Goal: Task Accomplishment & Management: Manage account settings

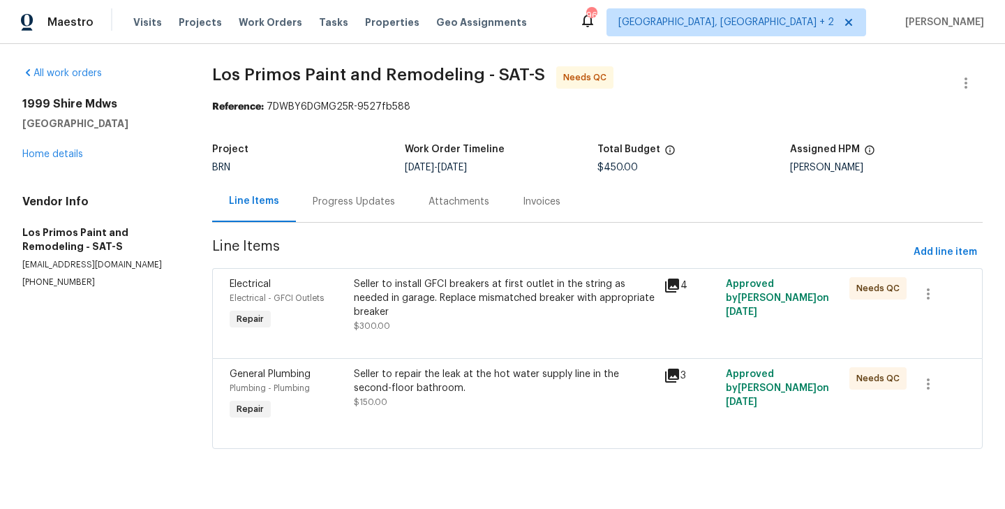
click at [472, 422] on div "Seller to repair the leak at the hot water supply line in the second-floor bath…" at bounding box center [505, 395] width 310 height 64
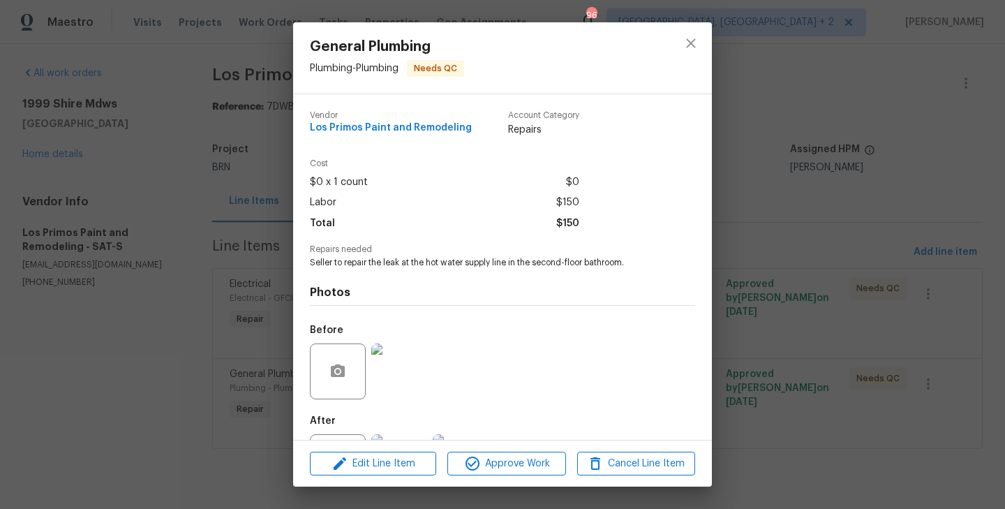
scroll to position [64, 0]
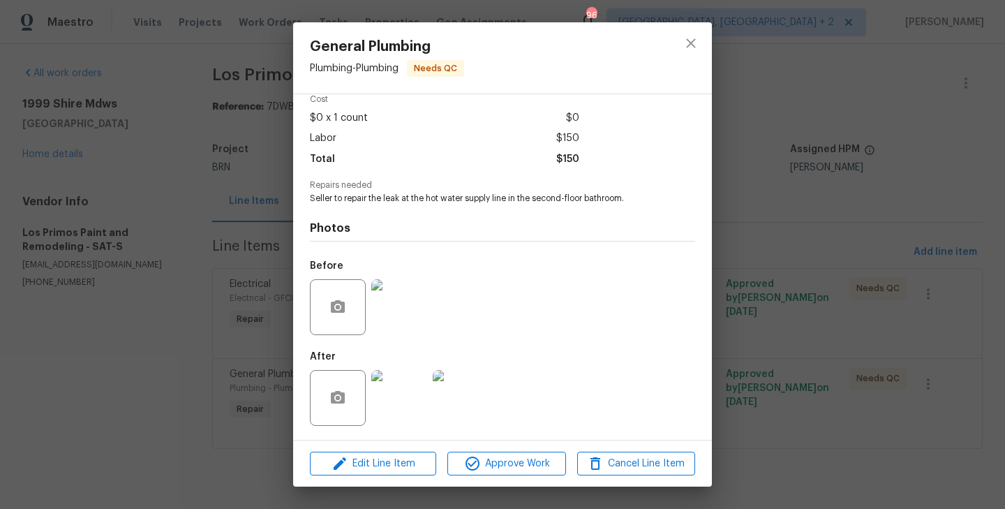
click at [405, 387] on img at bounding box center [399, 398] width 56 height 56
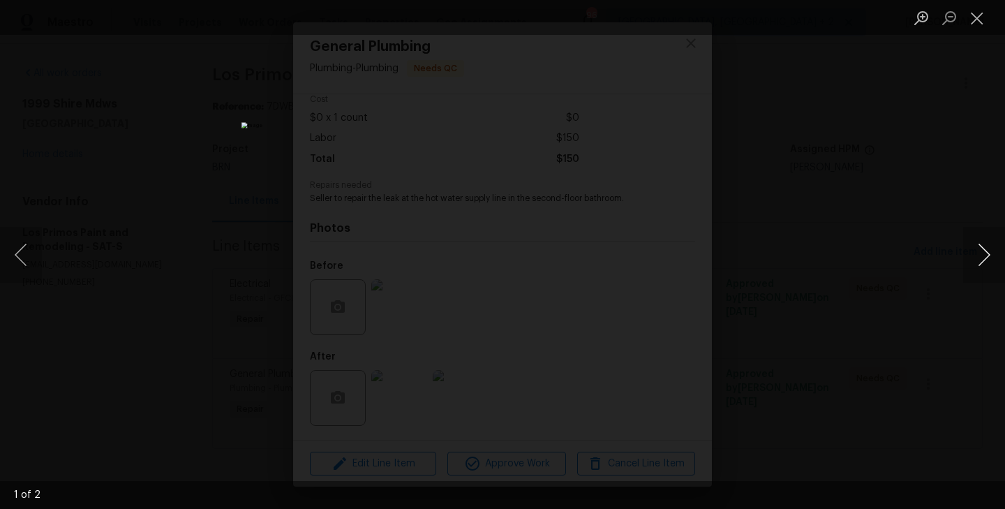
click at [984, 248] on button "Next image" at bounding box center [984, 255] width 42 height 56
click at [761, 247] on div "Lightbox" at bounding box center [502, 254] width 1005 height 509
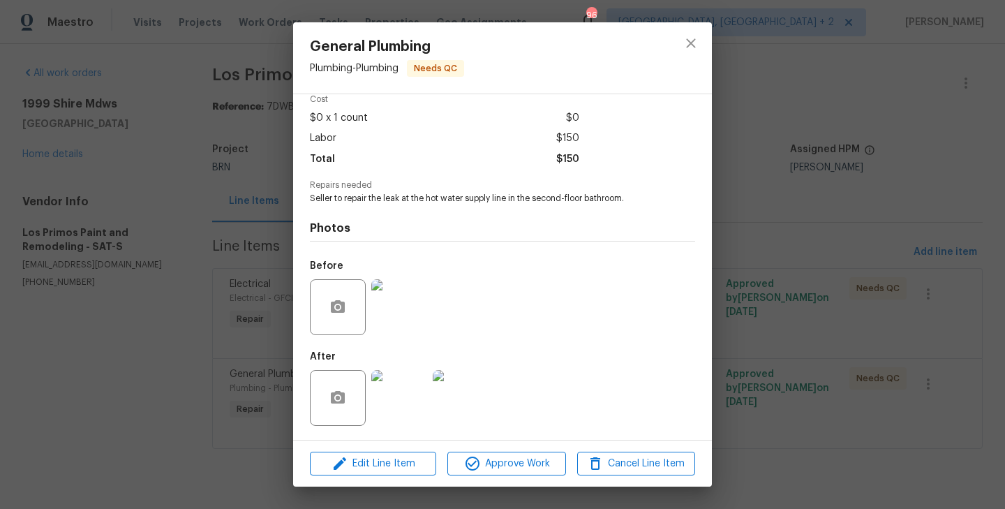
click at [209, 256] on div "General Plumbing Plumbing - Plumbing Needs QC Vendor Los Primos Paint and Remod…" at bounding box center [502, 254] width 1005 height 509
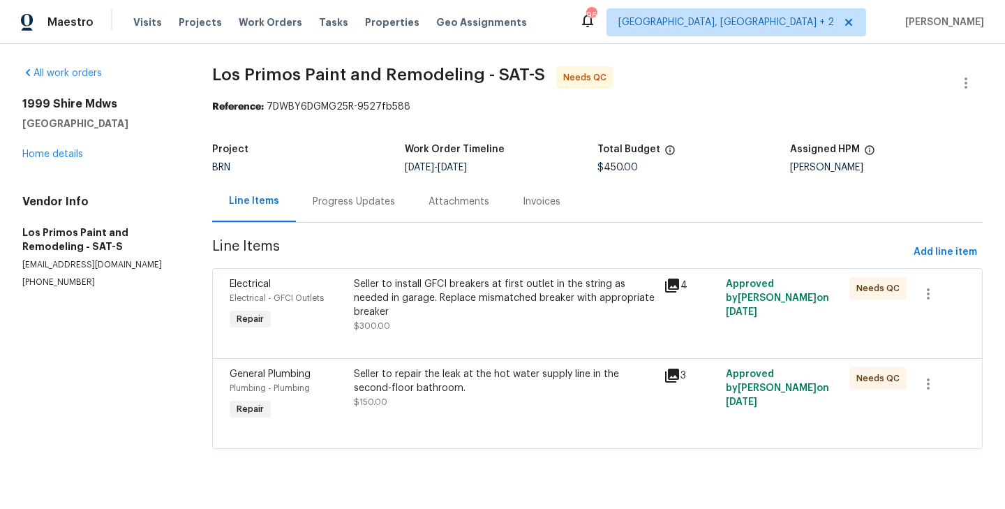
click at [355, 198] on div "Progress Updates" at bounding box center [354, 202] width 82 height 14
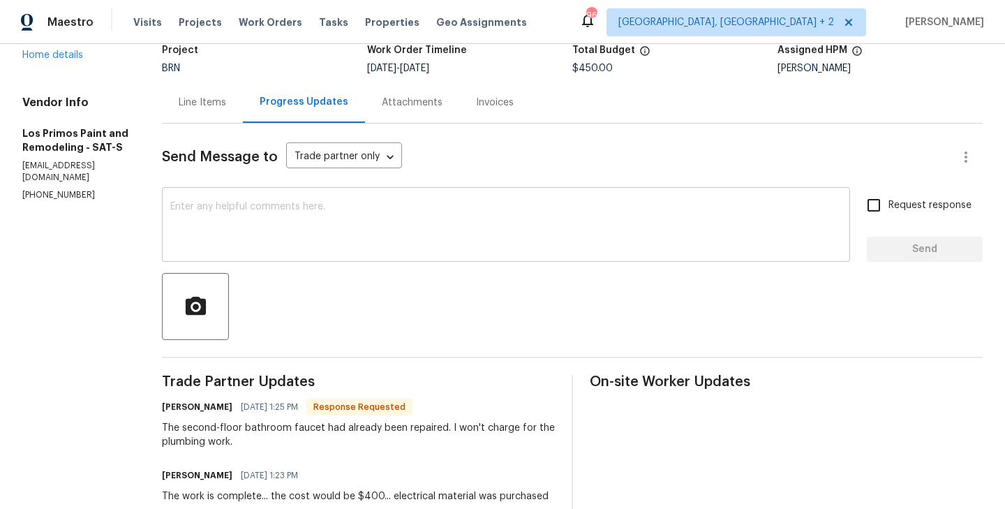
scroll to position [19, 0]
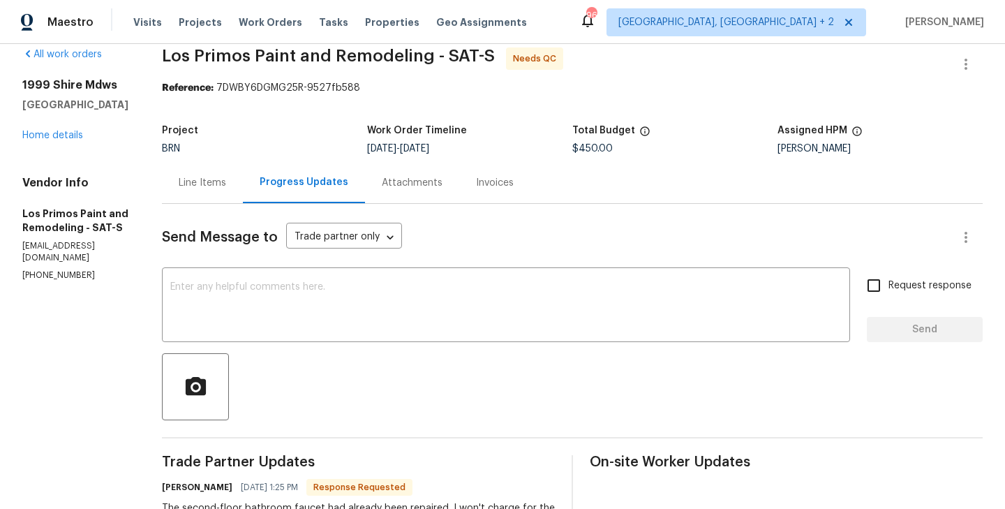
click at [200, 174] on div "Line Items" at bounding box center [202, 182] width 81 height 41
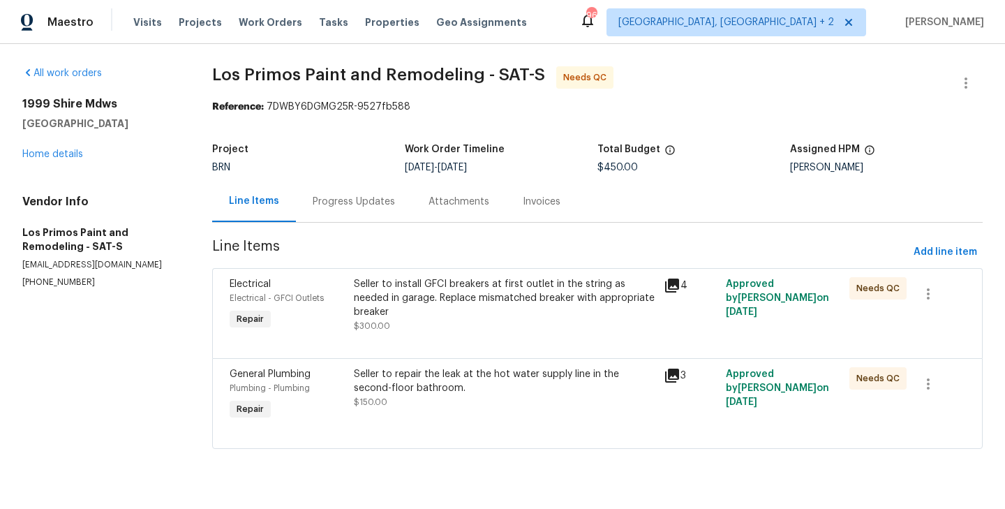
click at [506, 394] on div "Seller to repair the leak at the hot water supply line in the second-floor bath…" at bounding box center [505, 381] width 302 height 28
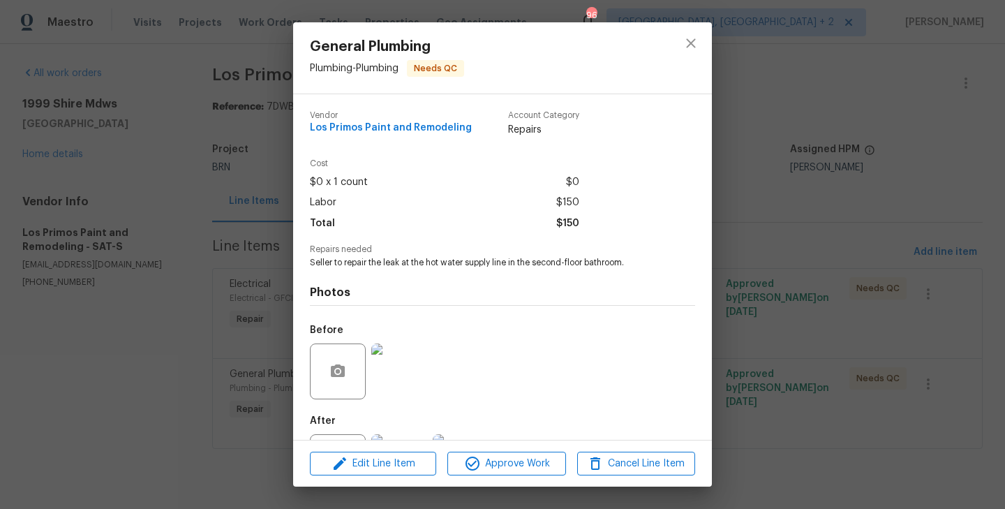
scroll to position [64, 0]
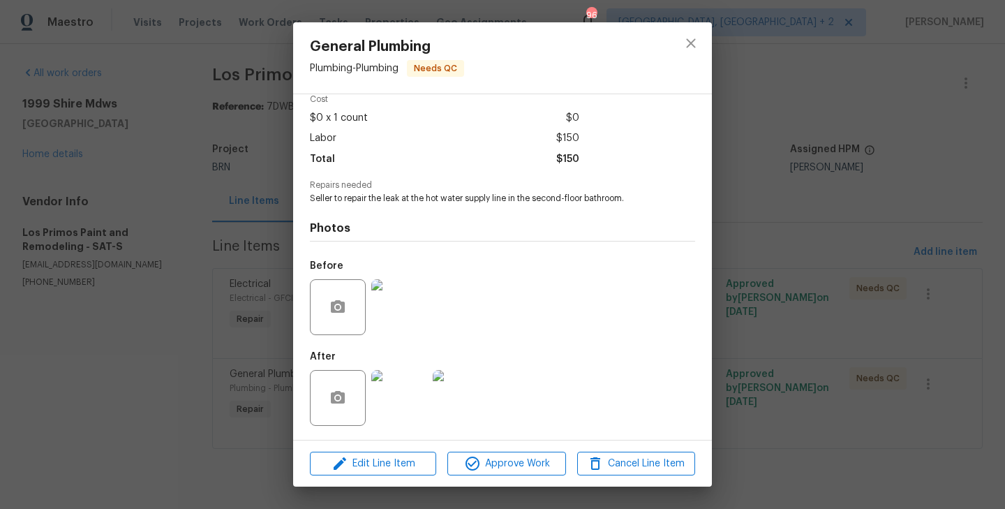
click at [380, 288] on img at bounding box center [399, 307] width 56 height 56
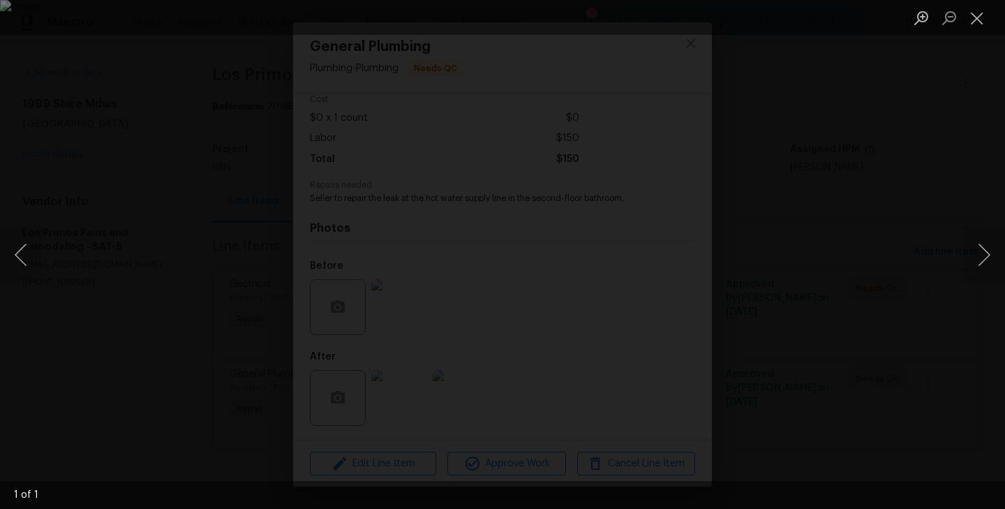
click at [107, 368] on div "Lightbox" at bounding box center [502, 254] width 1005 height 509
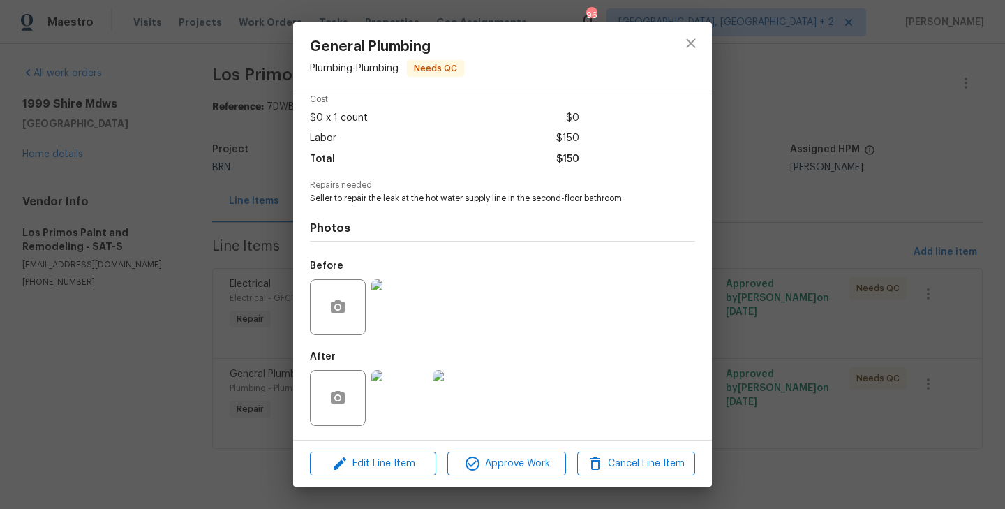
click at [397, 374] on img at bounding box center [399, 398] width 56 height 56
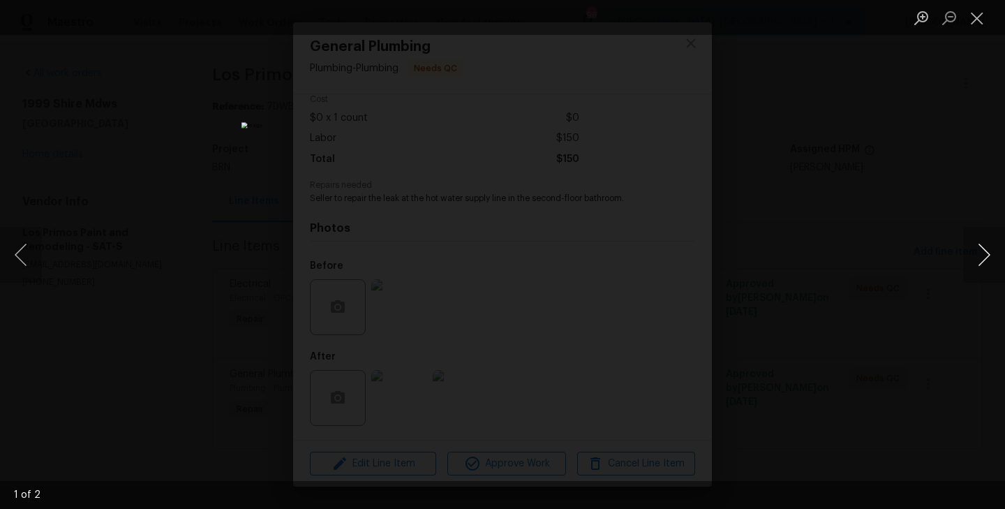
click at [986, 250] on button "Next image" at bounding box center [984, 255] width 42 height 56
click at [181, 271] on div "Lightbox" at bounding box center [502, 254] width 1005 height 509
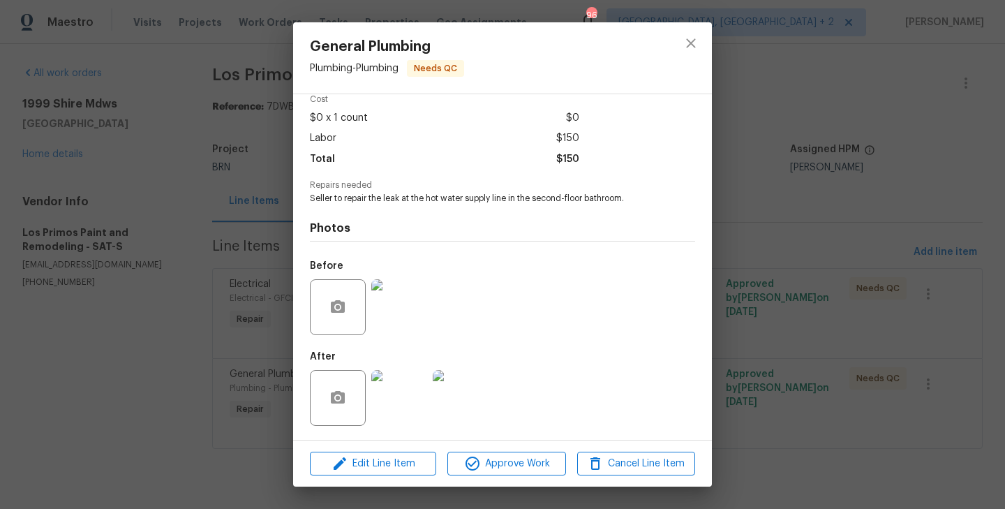
click at [399, 313] on img at bounding box center [399, 307] width 56 height 56
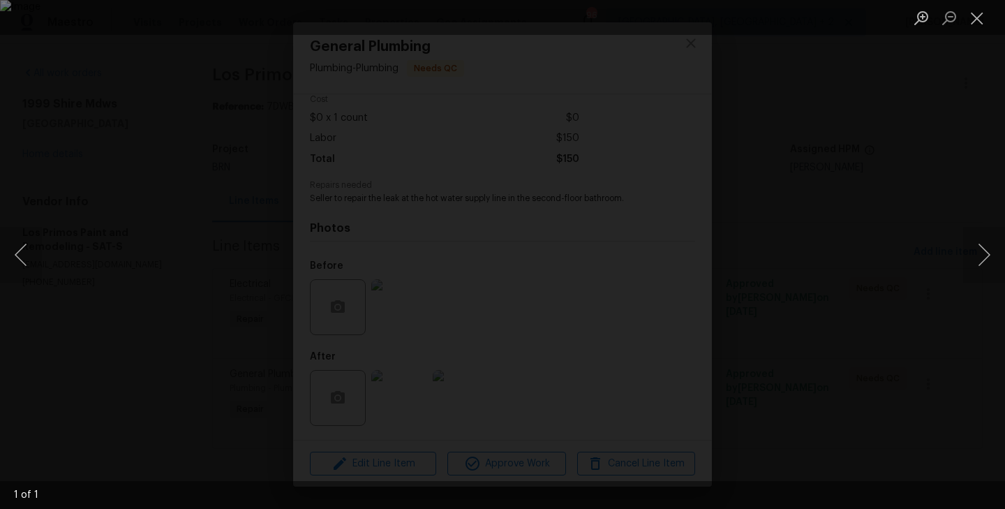
click at [105, 327] on div "Lightbox" at bounding box center [502, 254] width 1005 height 509
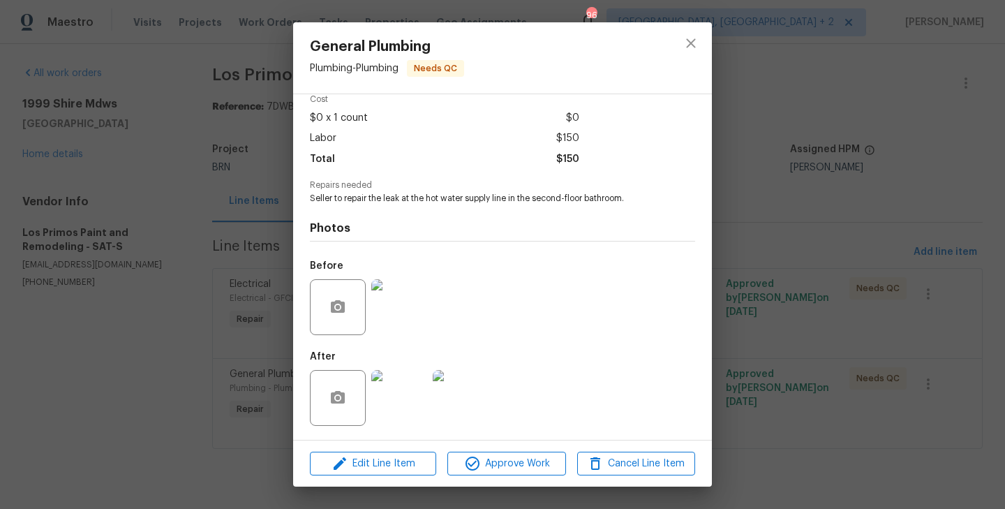
click at [463, 392] on img at bounding box center [461, 398] width 56 height 56
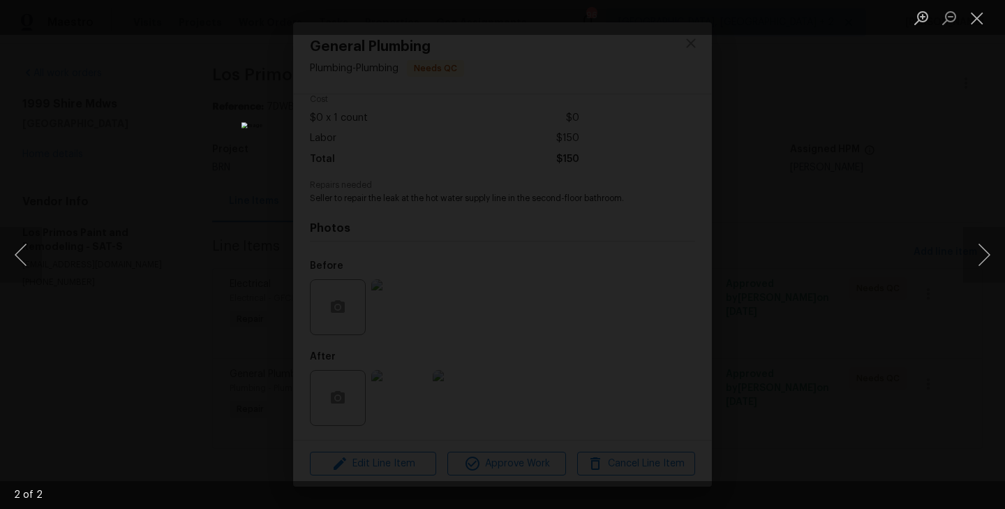
click at [156, 323] on div "Lightbox" at bounding box center [502, 254] width 1005 height 509
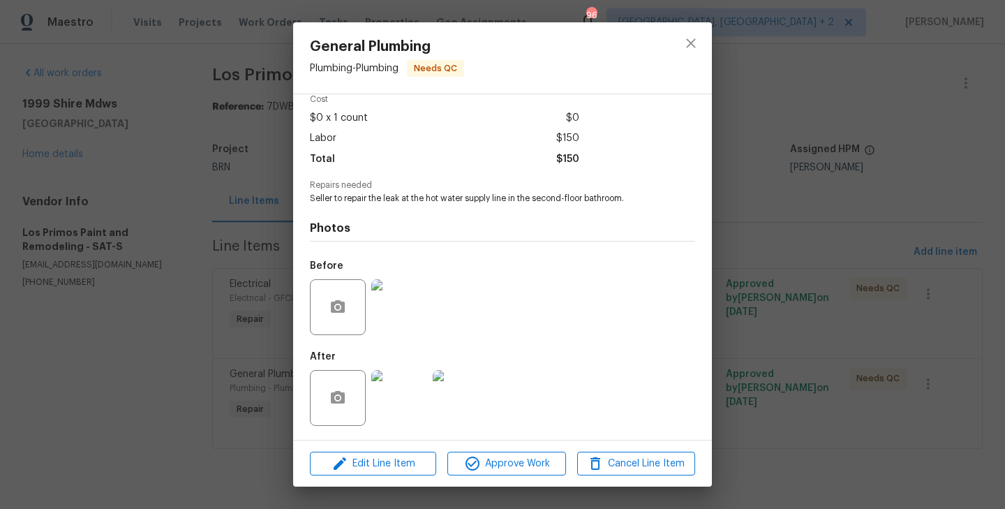
click at [402, 289] on img at bounding box center [399, 307] width 56 height 56
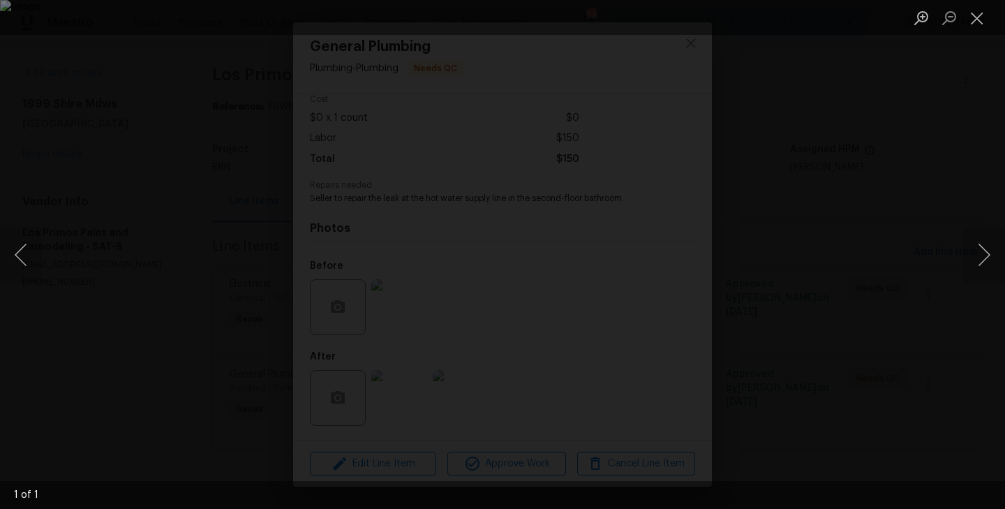
click at [75, 318] on div "Lightbox" at bounding box center [502, 254] width 1005 height 509
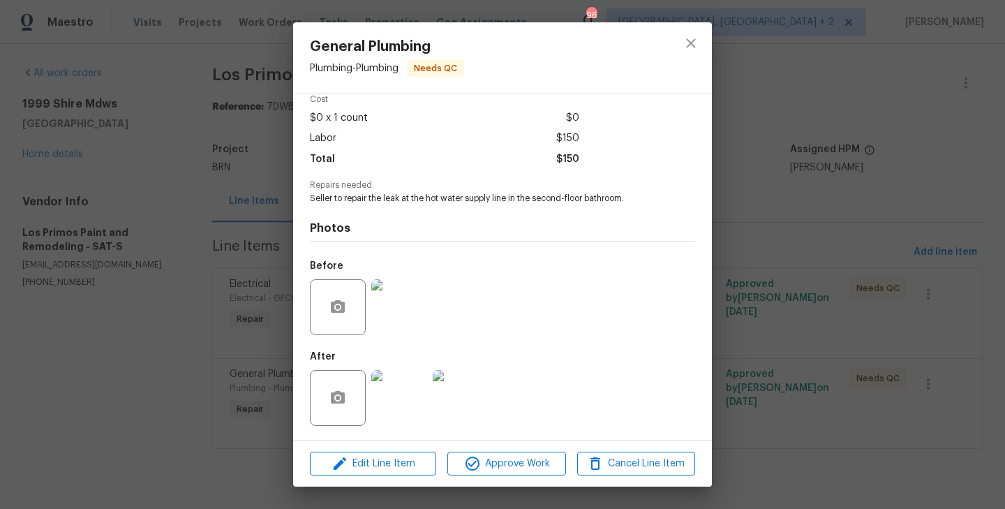
click at [146, 201] on div "General Plumbing Plumbing - Plumbing Needs QC Vendor Los Primos Paint and Remod…" at bounding box center [502, 254] width 1005 height 509
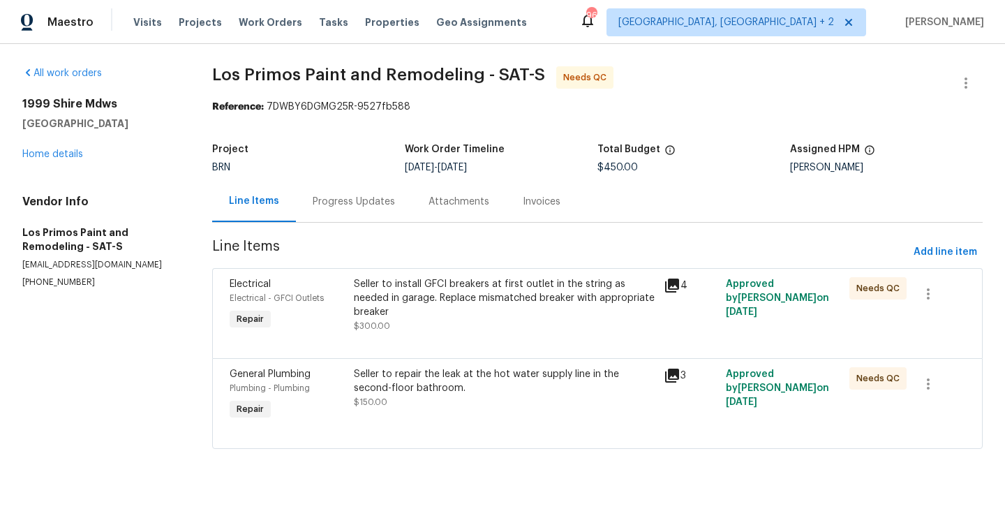
click at [316, 188] on div "Progress Updates" at bounding box center [354, 201] width 116 height 41
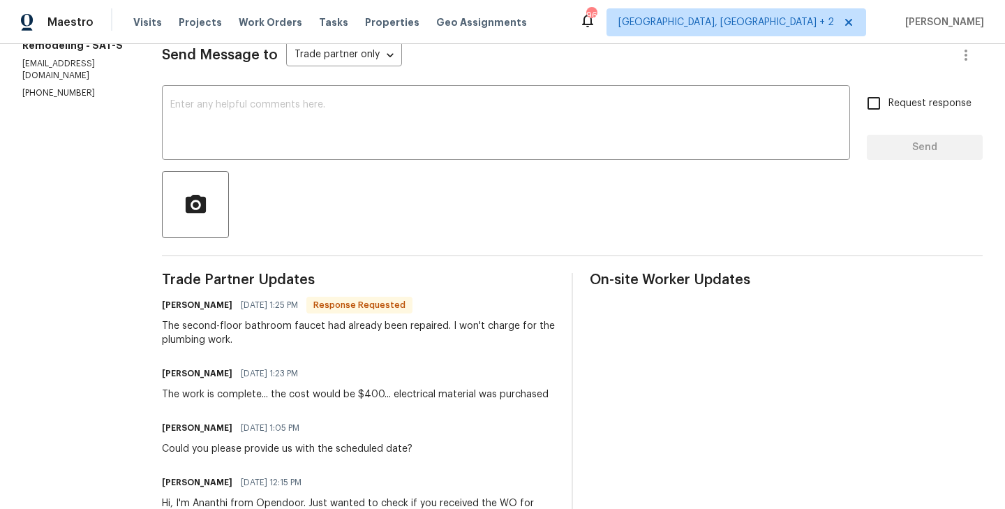
scroll to position [202, 0]
drag, startPoint x: 381, startPoint y: 396, endPoint x: 369, endPoint y: 396, distance: 12.6
click at [369, 396] on div "The work is complete... the cost would be $400... electrical material was purch…" at bounding box center [355, 394] width 387 height 14
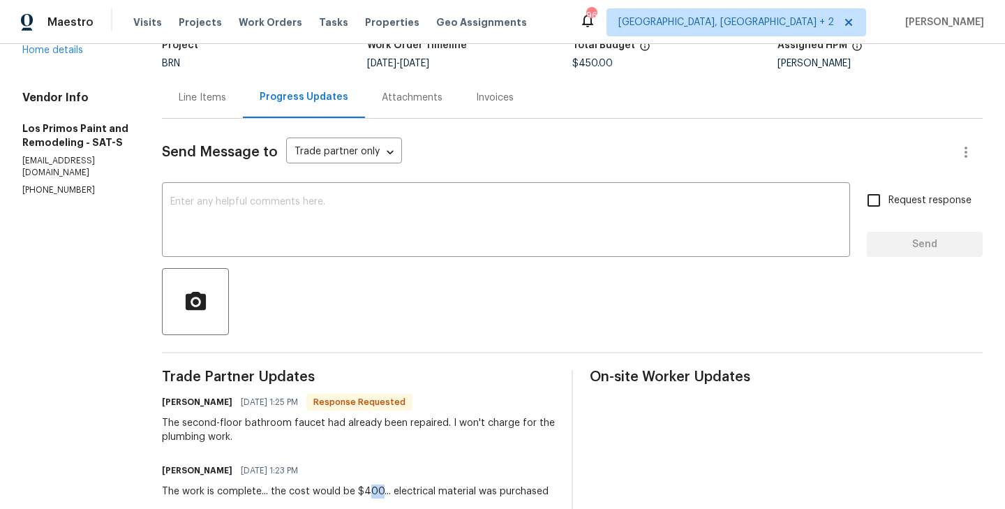
scroll to position [0, 0]
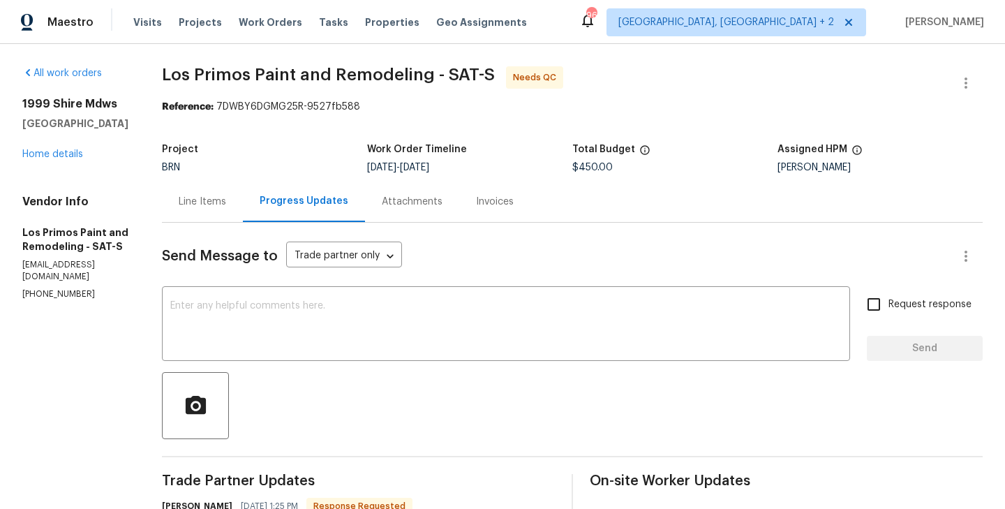
click at [183, 222] on div "Line Items Progress Updates Attachments Invoices" at bounding box center [572, 202] width 821 height 42
click at [229, 188] on div "Line Items" at bounding box center [202, 201] width 81 height 41
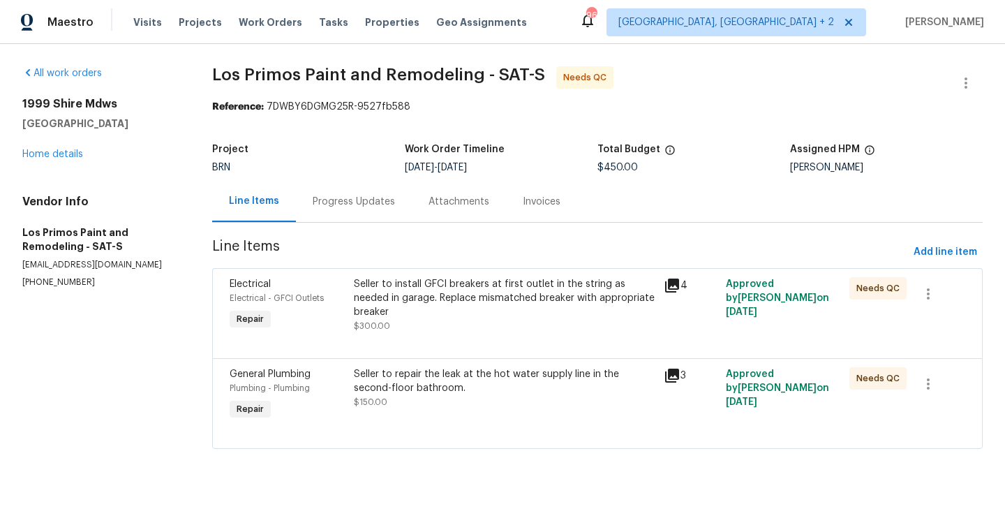
click at [461, 305] on div "Seller to install GFCI breakers at first outlet in the string as needed in gara…" at bounding box center [505, 305] width 302 height 56
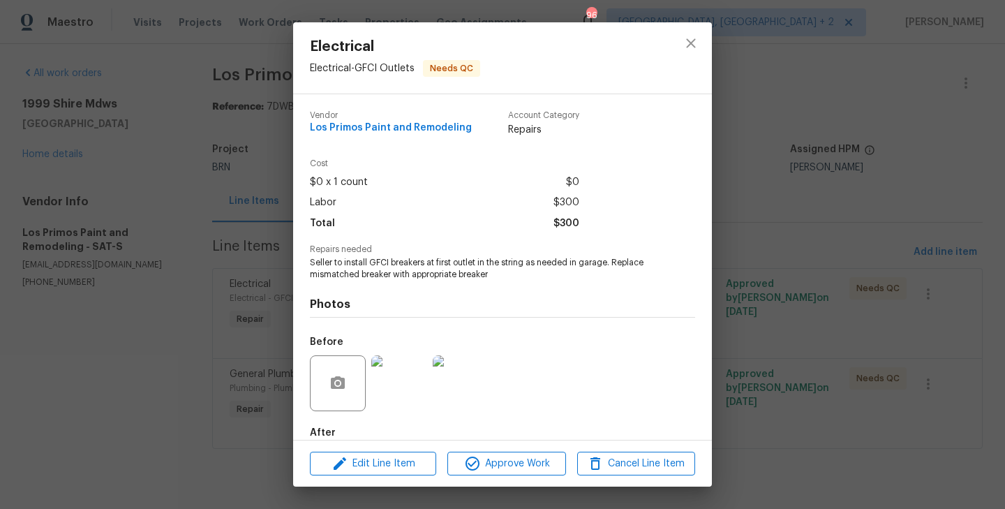
click at [385, 395] on img at bounding box center [399, 383] width 56 height 56
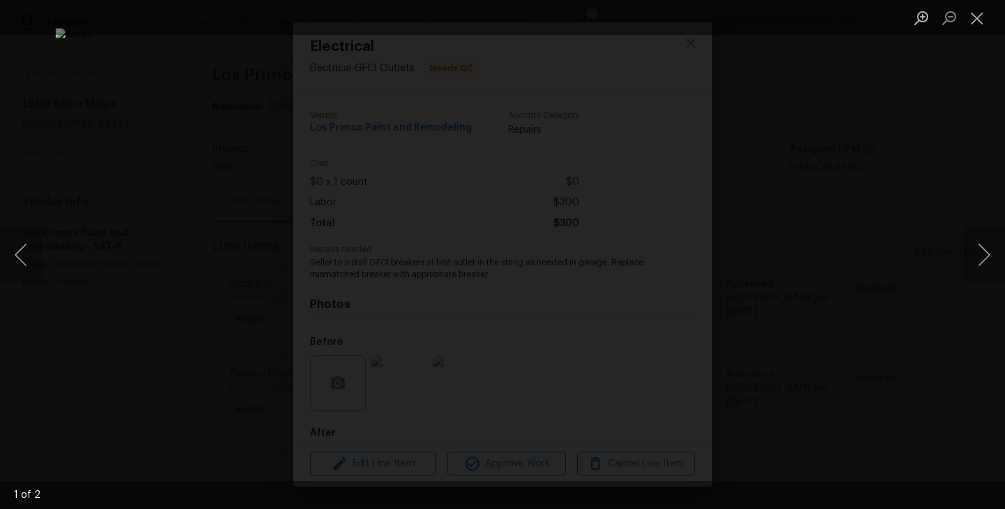
click at [78, 300] on div "Lightbox" at bounding box center [502, 254] width 1005 height 509
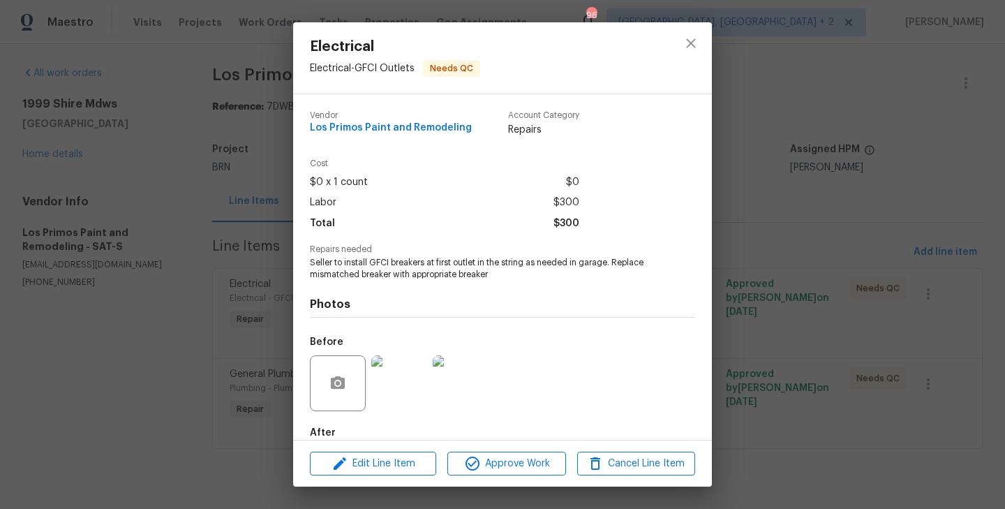
scroll to position [76, 0]
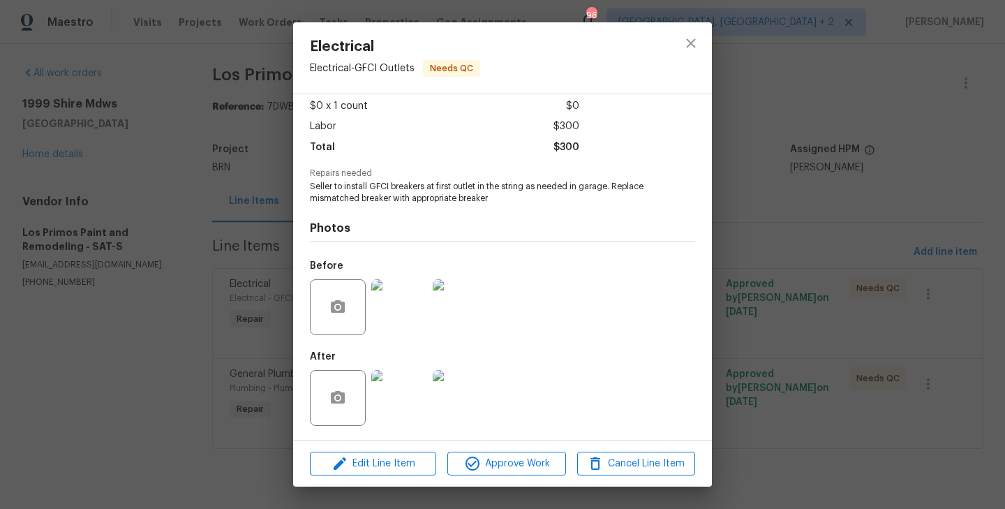
click at [410, 389] on img at bounding box center [399, 398] width 56 height 56
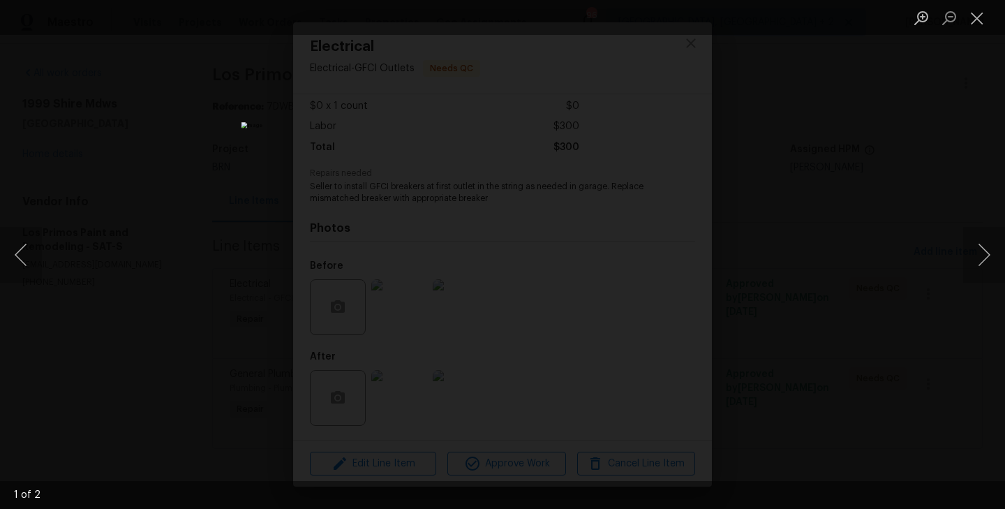
click at [118, 359] on div "Lightbox" at bounding box center [502, 254] width 1005 height 509
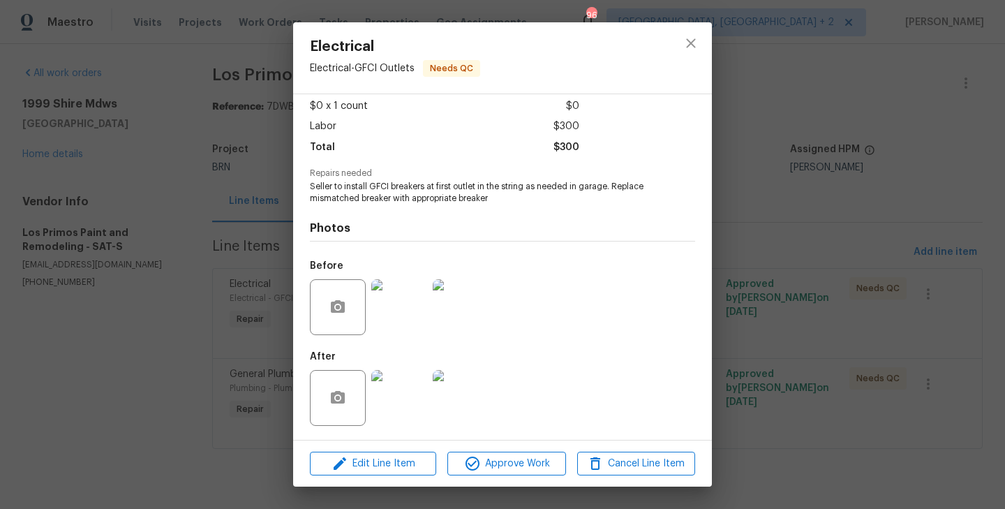
click at [460, 408] on img at bounding box center [461, 398] width 56 height 56
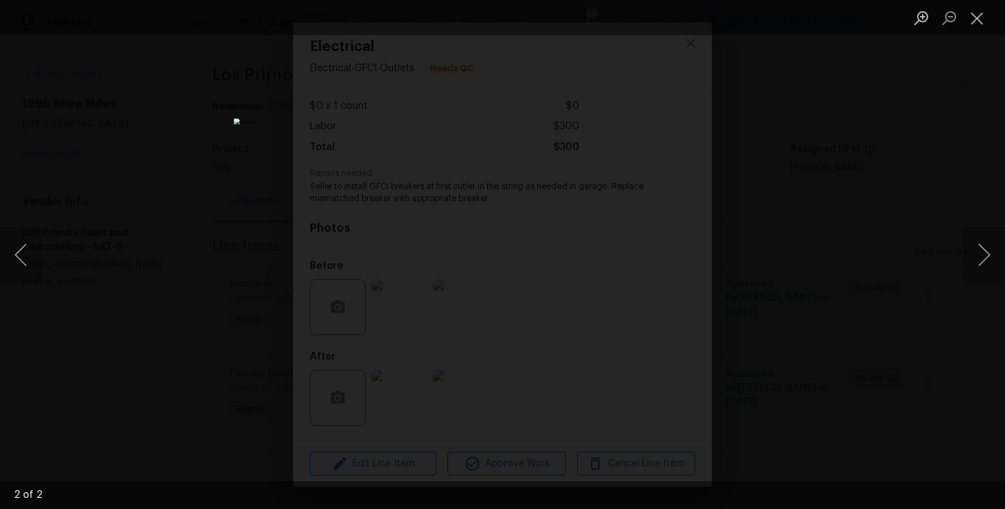
click at [158, 268] on div "Lightbox" at bounding box center [502, 254] width 1005 height 509
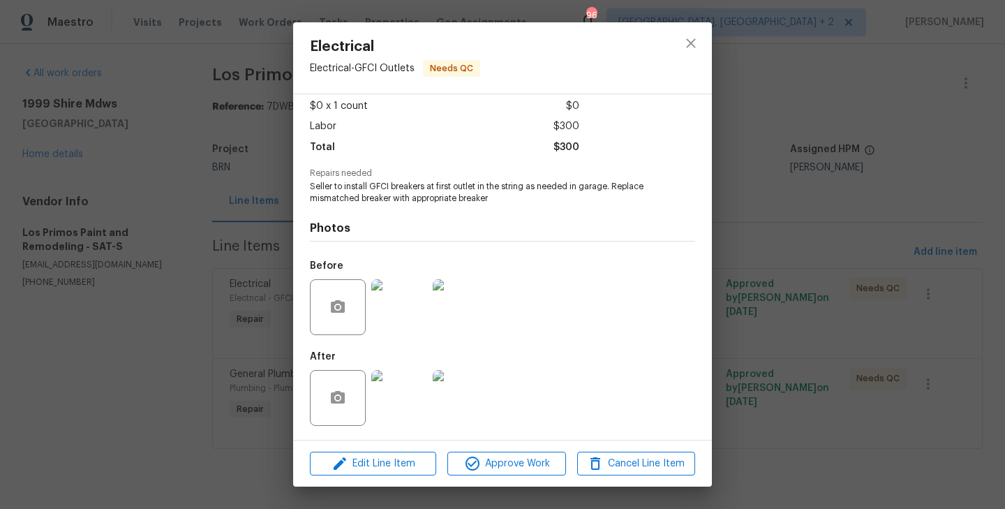
click at [186, 278] on div "Electrical Electrical - GFCI Outlets Needs QC Vendor Los Primos Paint and Remod…" at bounding box center [502, 254] width 1005 height 509
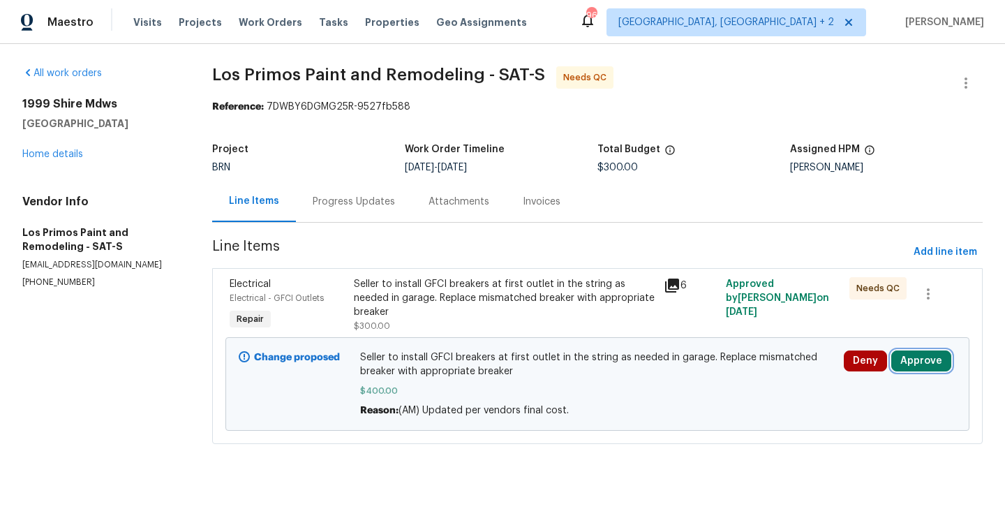
click at [933, 363] on button "Approve" at bounding box center [921, 360] width 60 height 21
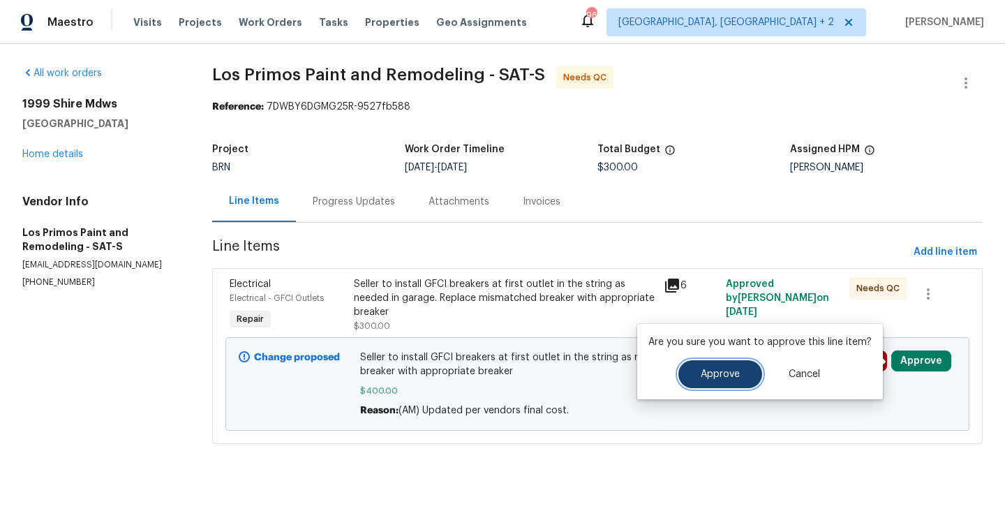
click at [712, 362] on button "Approve" at bounding box center [720, 374] width 84 height 28
